Goal: Information Seeking & Learning: Learn about a topic

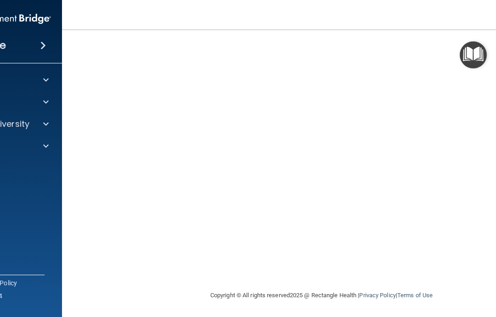
scroll to position [96, 0]
click at [470, 56] on img "Open Resource Center" at bounding box center [473, 54] width 27 height 27
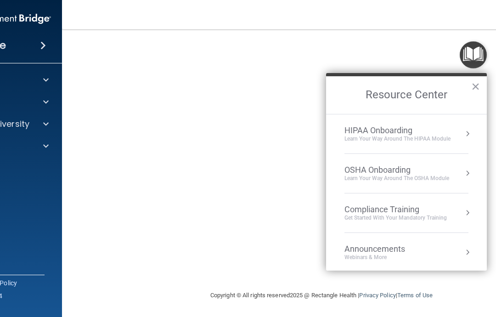
click at [476, 49] on img "Open Resource Center" at bounding box center [473, 54] width 27 height 27
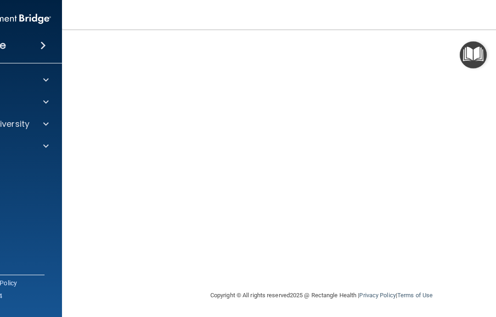
click at [473, 53] on img "Open Resource Center" at bounding box center [473, 54] width 27 height 27
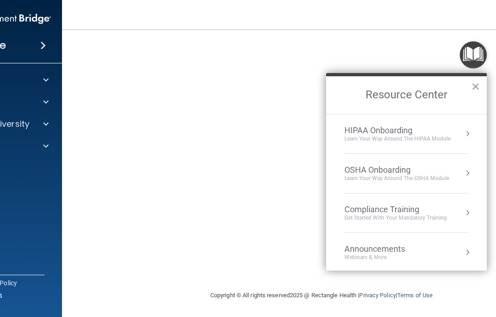
click at [474, 52] on img "Open Resource Center" at bounding box center [473, 54] width 27 height 27
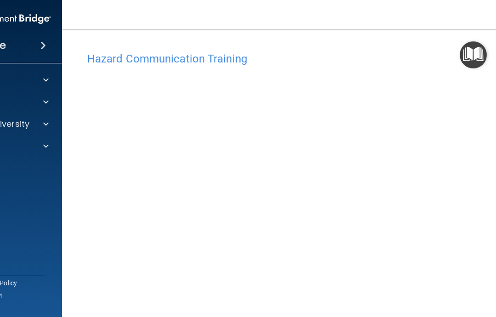
scroll to position [0, 0]
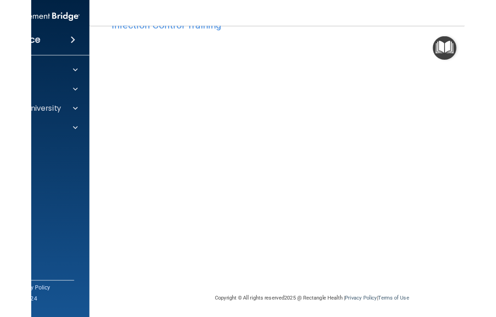
scroll to position [30, 0]
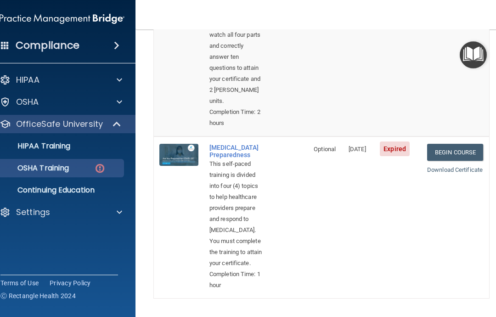
scroll to position [703, 0]
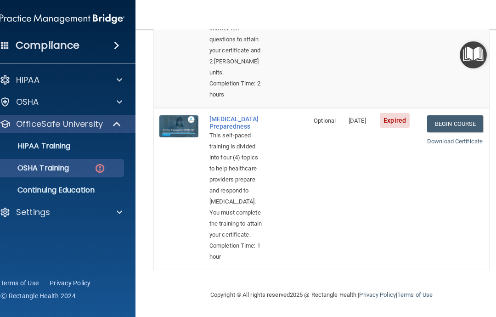
click at [469, 115] on link "Begin Course" at bounding box center [455, 123] width 56 height 17
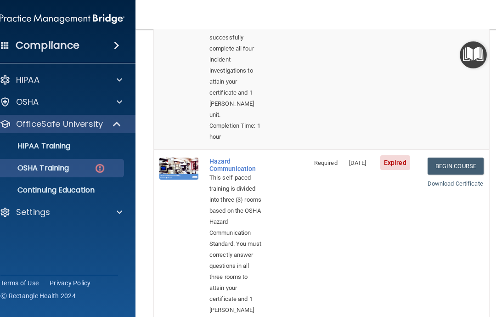
scroll to position [217, 0]
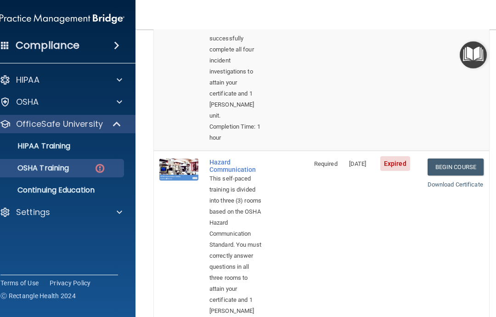
click at [476, 158] on link "Begin Course" at bounding box center [456, 166] width 56 height 17
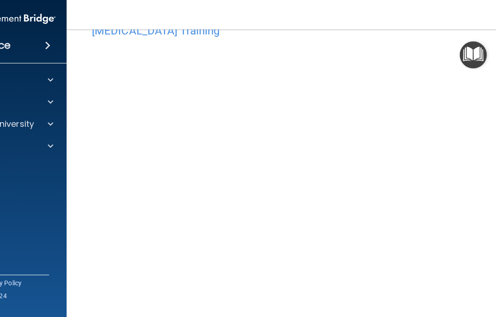
scroll to position [51, 0]
